Goal: Information Seeking & Learning: Learn about a topic

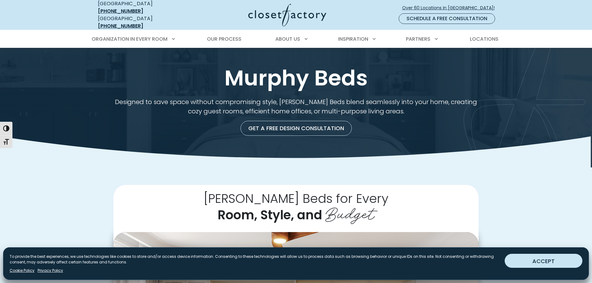
click at [526, 260] on button "ACCEPT" at bounding box center [544, 261] width 78 height 14
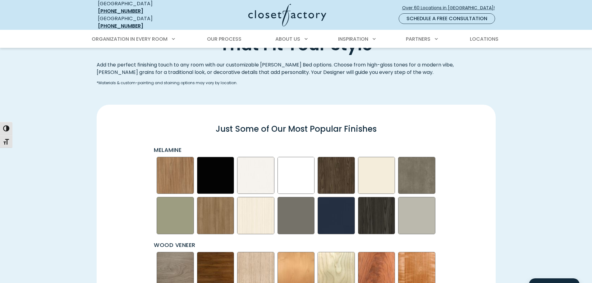
scroll to position [839, 0]
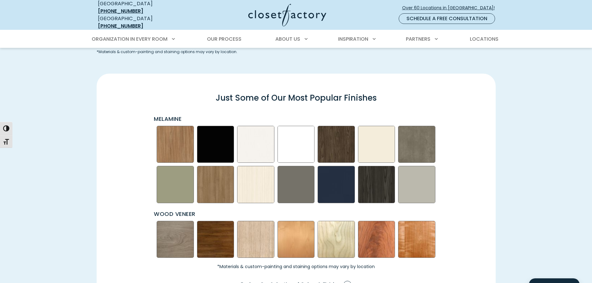
click at [290, 141] on img "Swatch Grid" at bounding box center [296, 144] width 37 height 37
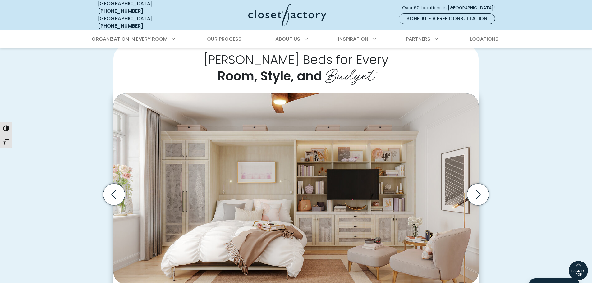
scroll to position [155, 0]
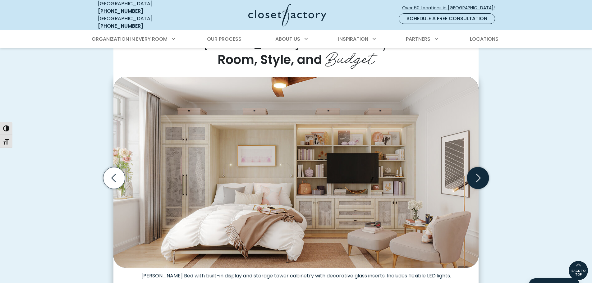
click at [479, 174] on icon "Next slide" at bounding box center [478, 178] width 22 height 22
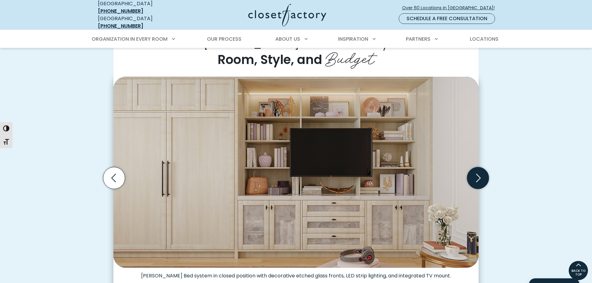
click at [479, 174] on icon "Next slide" at bounding box center [478, 178] width 22 height 22
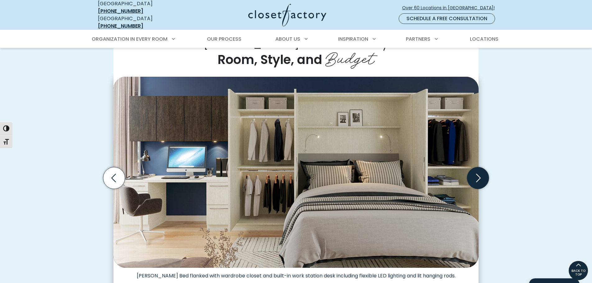
click at [479, 174] on icon "Next slide" at bounding box center [478, 178] width 22 height 22
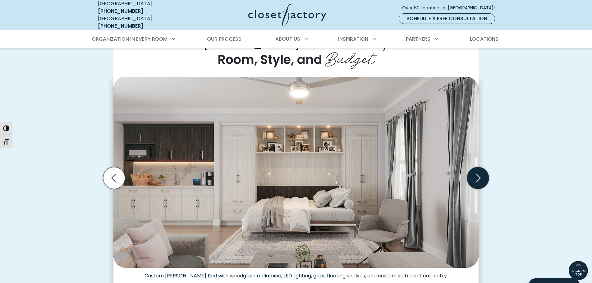
click at [476, 179] on icon "Next slide" at bounding box center [478, 178] width 22 height 22
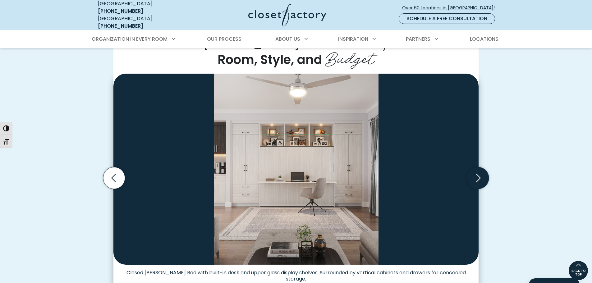
click at [476, 179] on icon "Next slide" at bounding box center [478, 178] width 22 height 22
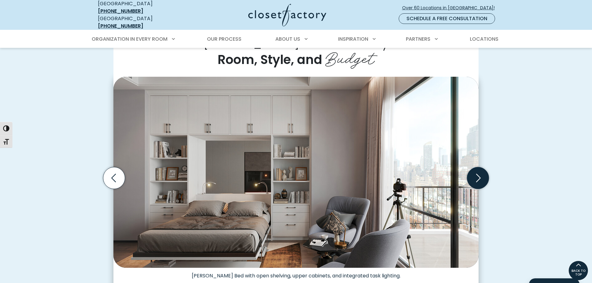
click at [476, 179] on icon "Next slide" at bounding box center [478, 178] width 22 height 22
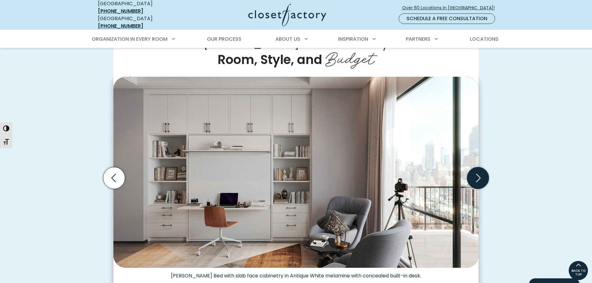
click at [476, 179] on icon "Next slide" at bounding box center [478, 178] width 22 height 22
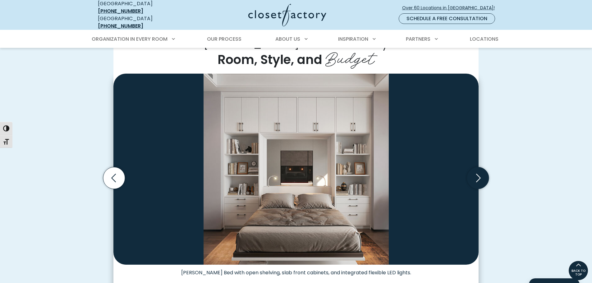
click at [476, 179] on icon "Next slide" at bounding box center [478, 178] width 22 height 22
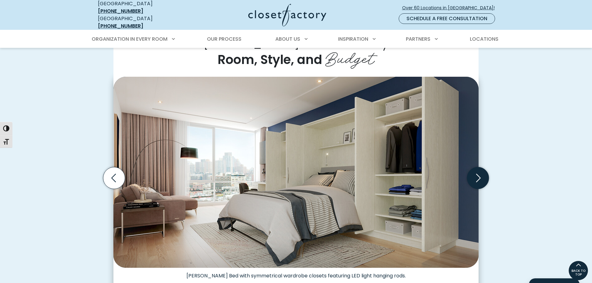
click at [476, 179] on icon "Next slide" at bounding box center [478, 178] width 22 height 22
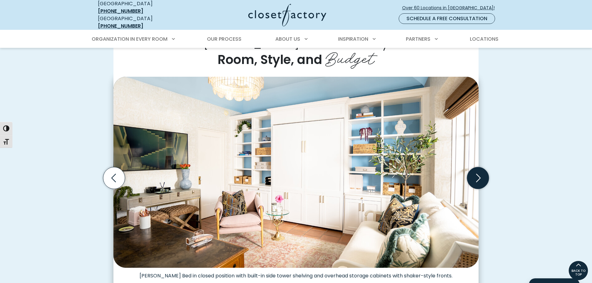
click at [476, 183] on icon "Next slide" at bounding box center [478, 178] width 22 height 22
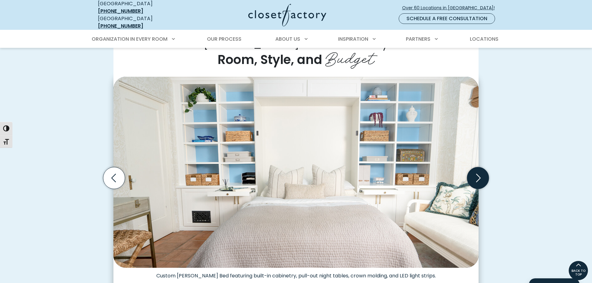
click at [476, 183] on icon "Next slide" at bounding box center [478, 178] width 22 height 22
